Goal: Navigation & Orientation: Find specific page/section

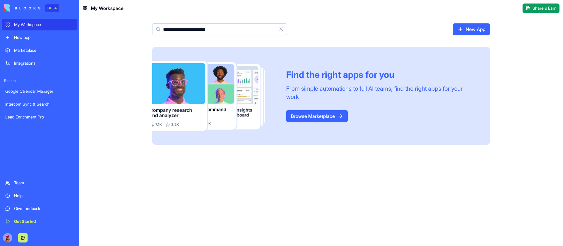
type input "**********"
click at [283, 30] on button "Clear" at bounding box center [281, 29] width 12 height 12
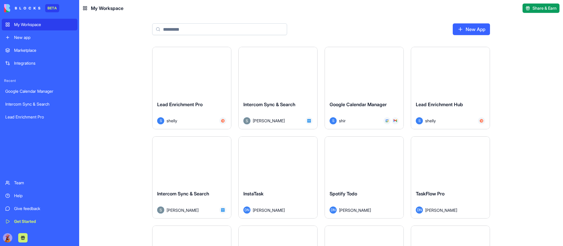
click at [228, 34] on input at bounding box center [219, 29] width 135 height 12
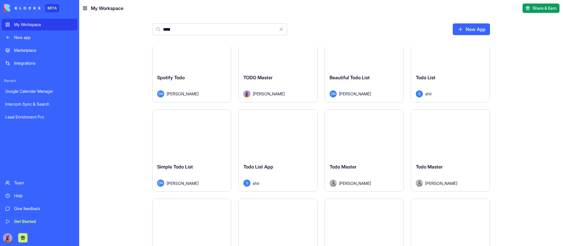
scroll to position [27, 0]
type input "****"
click at [193, 130] on button "Launch" at bounding box center [192, 134] width 44 height 12
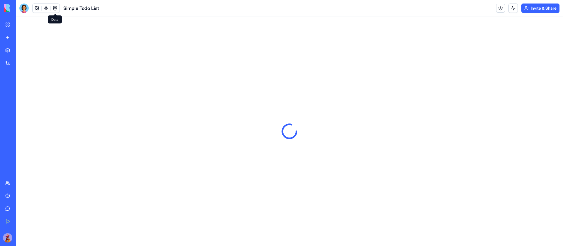
click at [54, 7] on link at bounding box center [55, 8] width 9 height 9
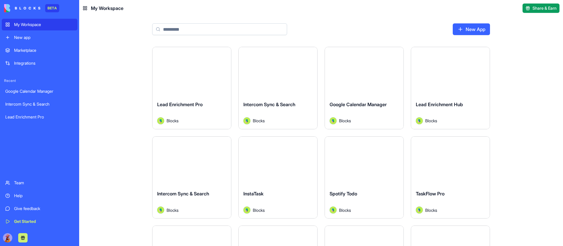
click at [224, 29] on input at bounding box center [219, 29] width 135 height 12
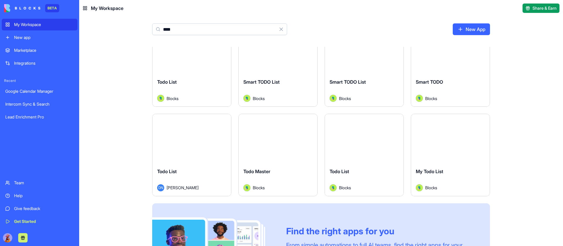
scroll to position [649, 0]
type input "****"
click at [450, 138] on button "Launch" at bounding box center [450, 139] width 44 height 12
click at [359, 137] on button "Launch" at bounding box center [364, 139] width 44 height 12
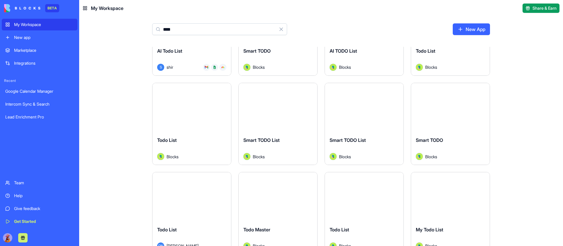
scroll to position [586, 0]
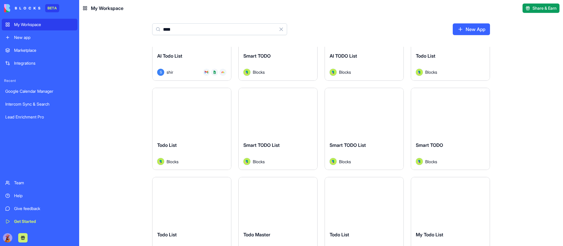
click at [364, 113] on button "Launch" at bounding box center [364, 113] width 44 height 12
click at [456, 112] on button "Launch" at bounding box center [450, 113] width 44 height 12
click at [265, 111] on button "Launch" at bounding box center [278, 113] width 44 height 12
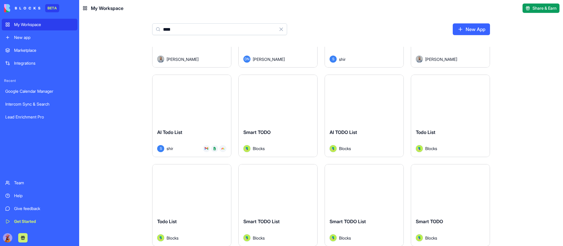
scroll to position [508, 0]
click at [190, 102] on button "Launch" at bounding box center [192, 101] width 44 height 12
click at [359, 102] on button "Launch" at bounding box center [364, 101] width 44 height 12
click at [447, 102] on button "Launch" at bounding box center [450, 101] width 44 height 12
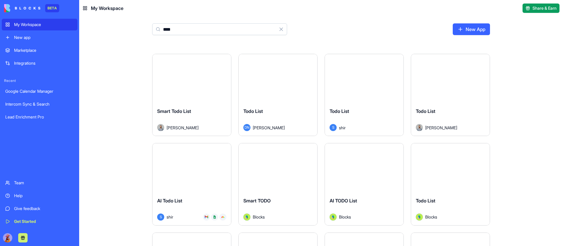
scroll to position [438, 0]
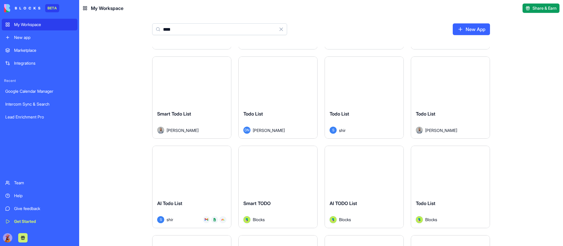
click at [447, 82] on button "Launch" at bounding box center [450, 81] width 44 height 12
click at [188, 83] on button "Launch" at bounding box center [192, 81] width 44 height 12
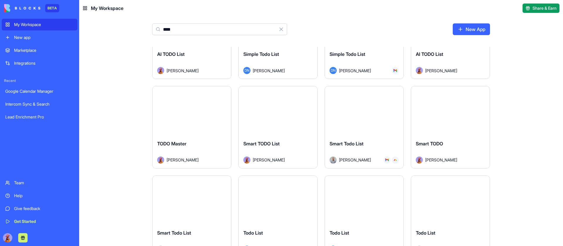
scroll to position [316, 0]
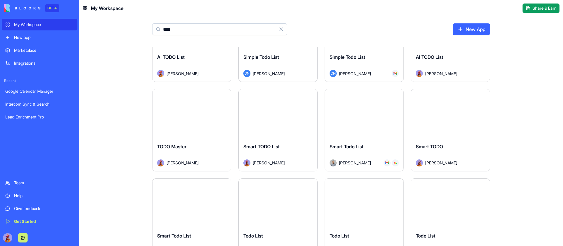
click at [455, 116] on button "Launch" at bounding box center [450, 114] width 44 height 12
click at [359, 117] on button "Launch" at bounding box center [364, 114] width 44 height 12
click at [270, 113] on button "Launch" at bounding box center [278, 114] width 44 height 12
click at [185, 110] on button "Launch" at bounding box center [192, 114] width 44 height 12
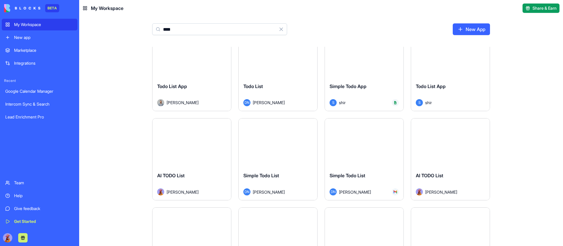
scroll to position [0, 0]
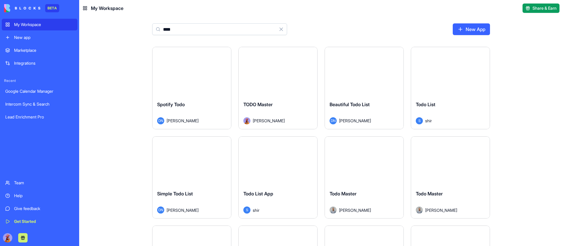
click at [55, 6] on div "BETA" at bounding box center [52, 8] width 14 height 8
click at [274, 73] on button "Launch" at bounding box center [278, 72] width 44 height 12
click at [362, 72] on button "Launch" at bounding box center [364, 72] width 44 height 12
click at [446, 73] on button "Launch" at bounding box center [450, 72] width 44 height 12
click at [448, 162] on button "Launch" at bounding box center [450, 161] width 44 height 12
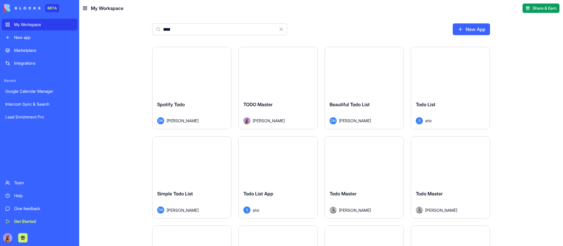
click at [358, 158] on button "Launch" at bounding box center [364, 161] width 44 height 12
click at [271, 160] on button "Launch" at bounding box center [278, 161] width 44 height 12
click at [188, 164] on button "Launch" at bounding box center [192, 161] width 44 height 12
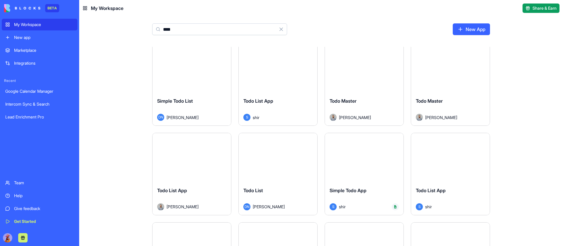
scroll to position [95, 0]
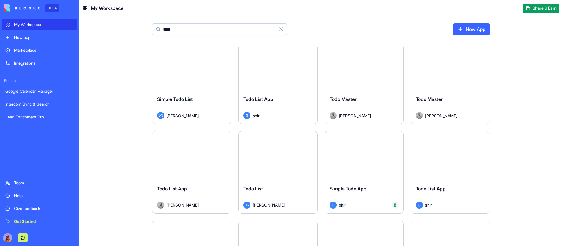
click at [187, 163] on div "Launch" at bounding box center [191, 156] width 79 height 49
click at [285, 154] on button "Launch" at bounding box center [278, 156] width 44 height 12
click at [364, 159] on button "Launch" at bounding box center [364, 156] width 44 height 12
click at [451, 158] on button "Launch" at bounding box center [450, 156] width 44 height 12
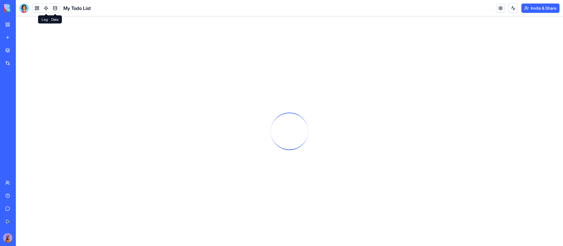
click at [56, 9] on link at bounding box center [55, 8] width 9 height 9
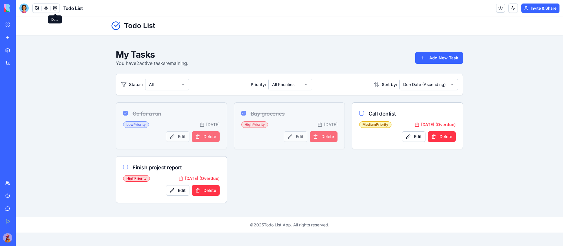
click at [56, 9] on link at bounding box center [55, 8] width 9 height 9
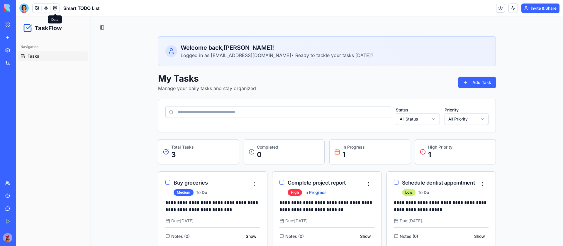
click at [56, 9] on link at bounding box center [55, 8] width 9 height 9
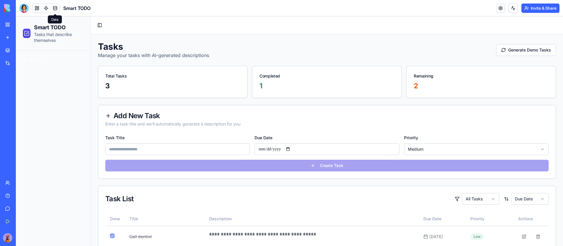
click at [56, 9] on link at bounding box center [55, 8] width 9 height 9
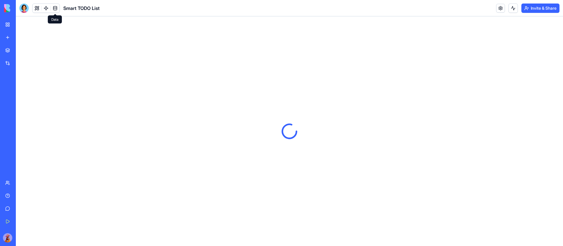
click at [56, 9] on link at bounding box center [55, 8] width 9 height 9
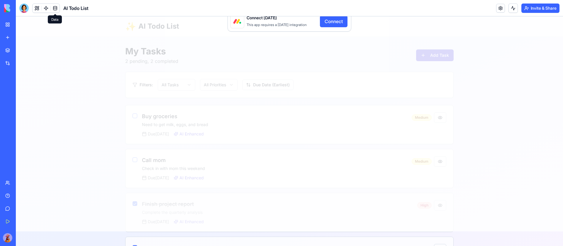
click at [56, 9] on link at bounding box center [55, 8] width 9 height 9
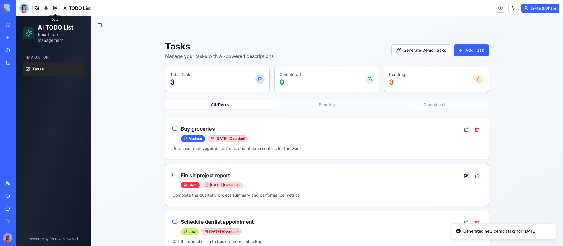
click at [56, 9] on link at bounding box center [55, 8] width 9 height 9
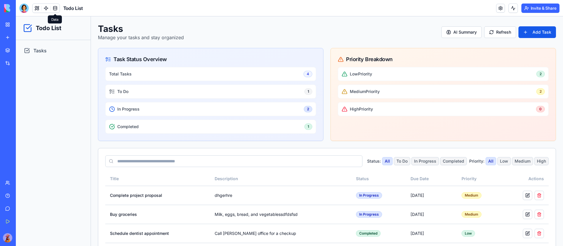
click at [56, 9] on link at bounding box center [55, 8] width 9 height 9
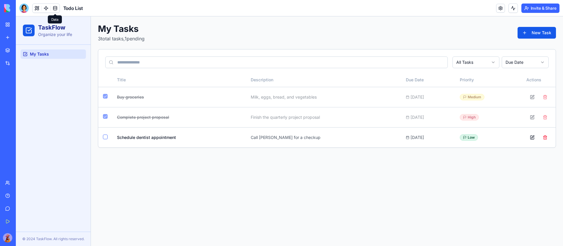
click at [56, 9] on link at bounding box center [55, 8] width 9 height 9
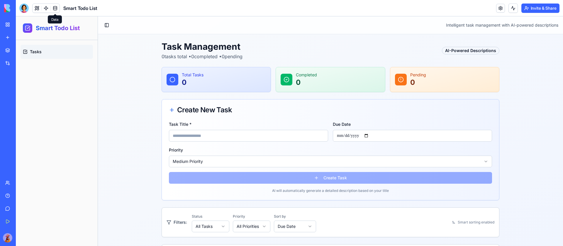
click at [56, 9] on link at bounding box center [55, 8] width 9 height 9
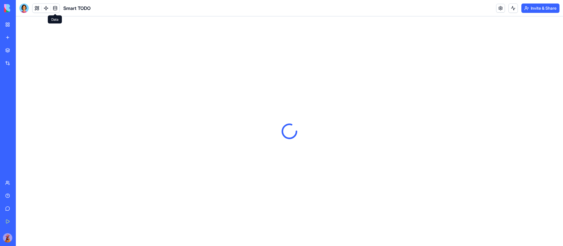
click at [56, 9] on link at bounding box center [55, 8] width 9 height 9
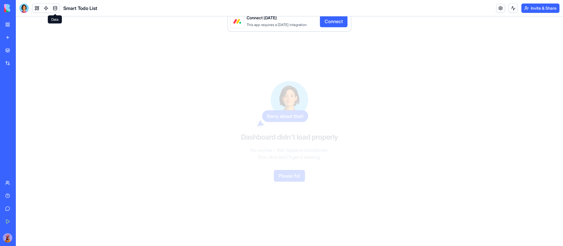
click at [56, 9] on link at bounding box center [55, 8] width 9 height 9
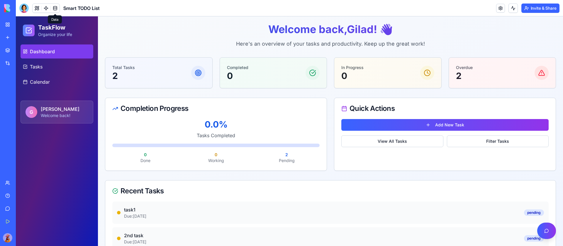
click at [56, 9] on link at bounding box center [55, 8] width 9 height 9
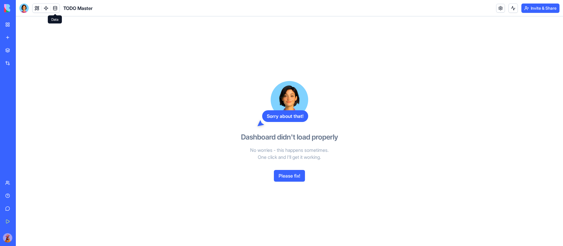
click at [55, 6] on link at bounding box center [55, 8] width 9 height 9
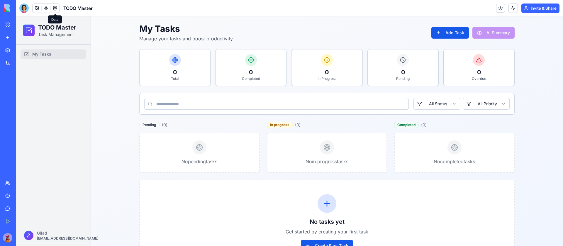
click at [52, 7] on link at bounding box center [55, 8] width 9 height 9
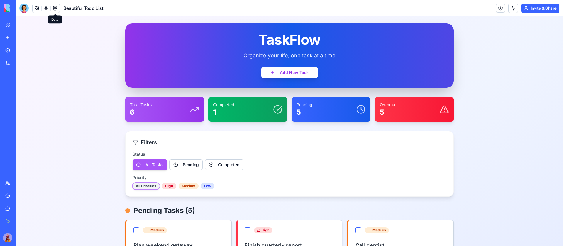
click at [55, 7] on link at bounding box center [55, 8] width 9 height 9
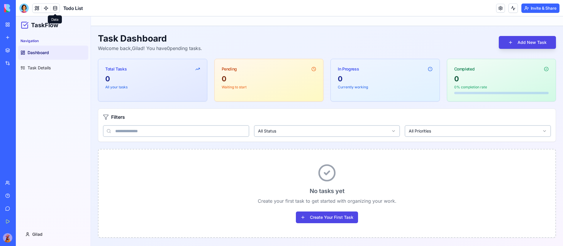
click at [55, 7] on link at bounding box center [55, 8] width 9 height 9
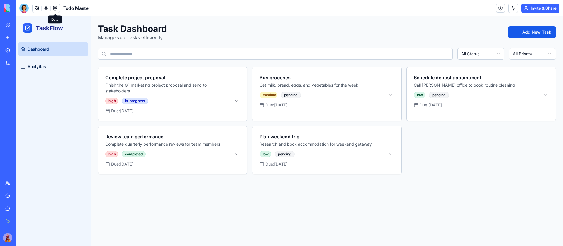
click at [55, 7] on link at bounding box center [55, 8] width 9 height 9
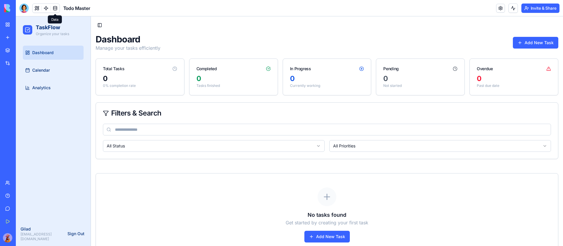
click at [55, 7] on link at bounding box center [55, 8] width 9 height 9
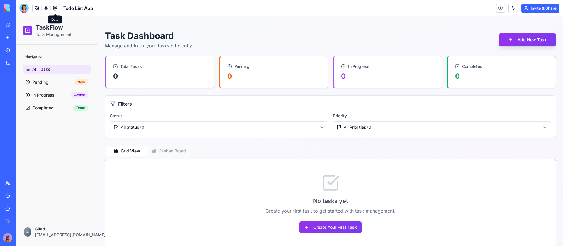
click at [55, 7] on link at bounding box center [55, 8] width 9 height 9
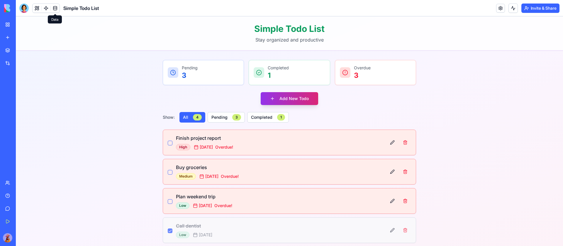
click at [55, 7] on link at bounding box center [55, 8] width 9 height 9
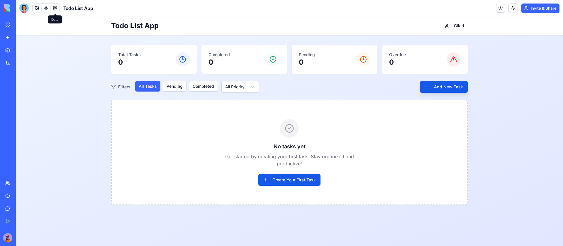
click at [55, 7] on link at bounding box center [55, 8] width 9 height 9
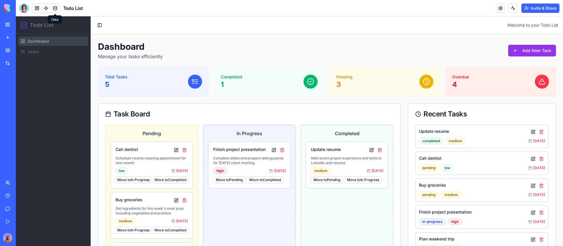
click at [55, 7] on link at bounding box center [55, 8] width 9 height 9
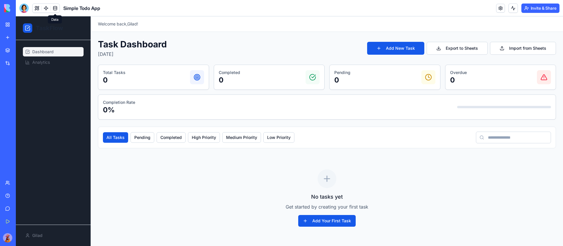
click at [55, 7] on link at bounding box center [55, 8] width 9 height 9
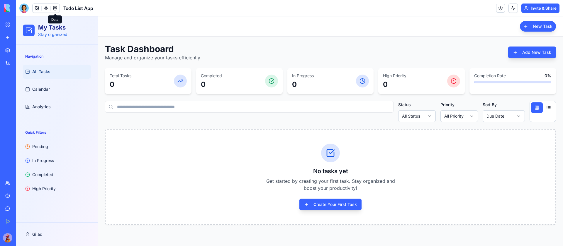
click at [55, 7] on link at bounding box center [55, 8] width 9 height 9
